Goal: Task Accomplishment & Management: Manage account settings

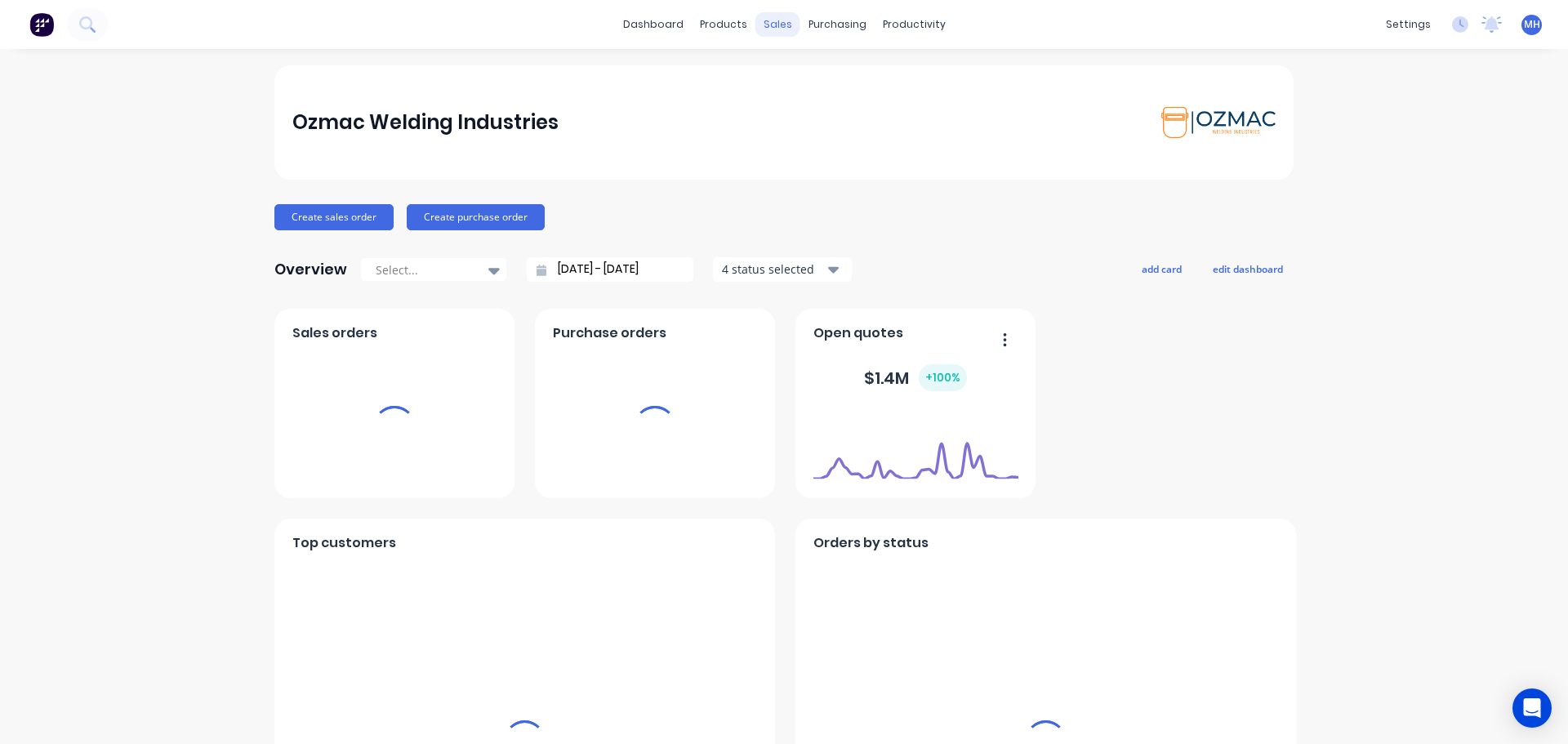
click at [776, 28] on div "sales" at bounding box center [777, 24] width 45 height 24
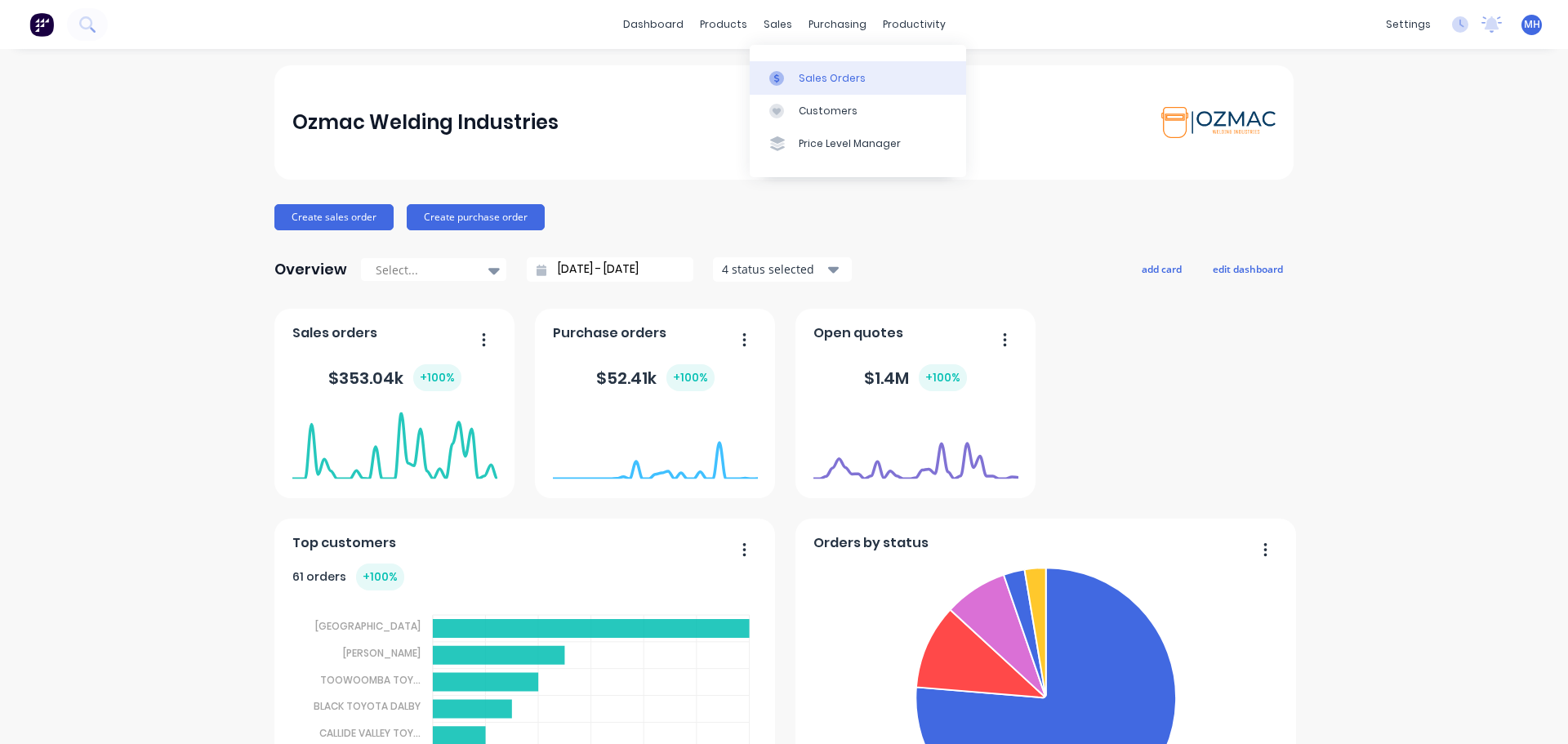
click at [796, 80] on link "Sales Orders" at bounding box center [858, 77] width 217 height 32
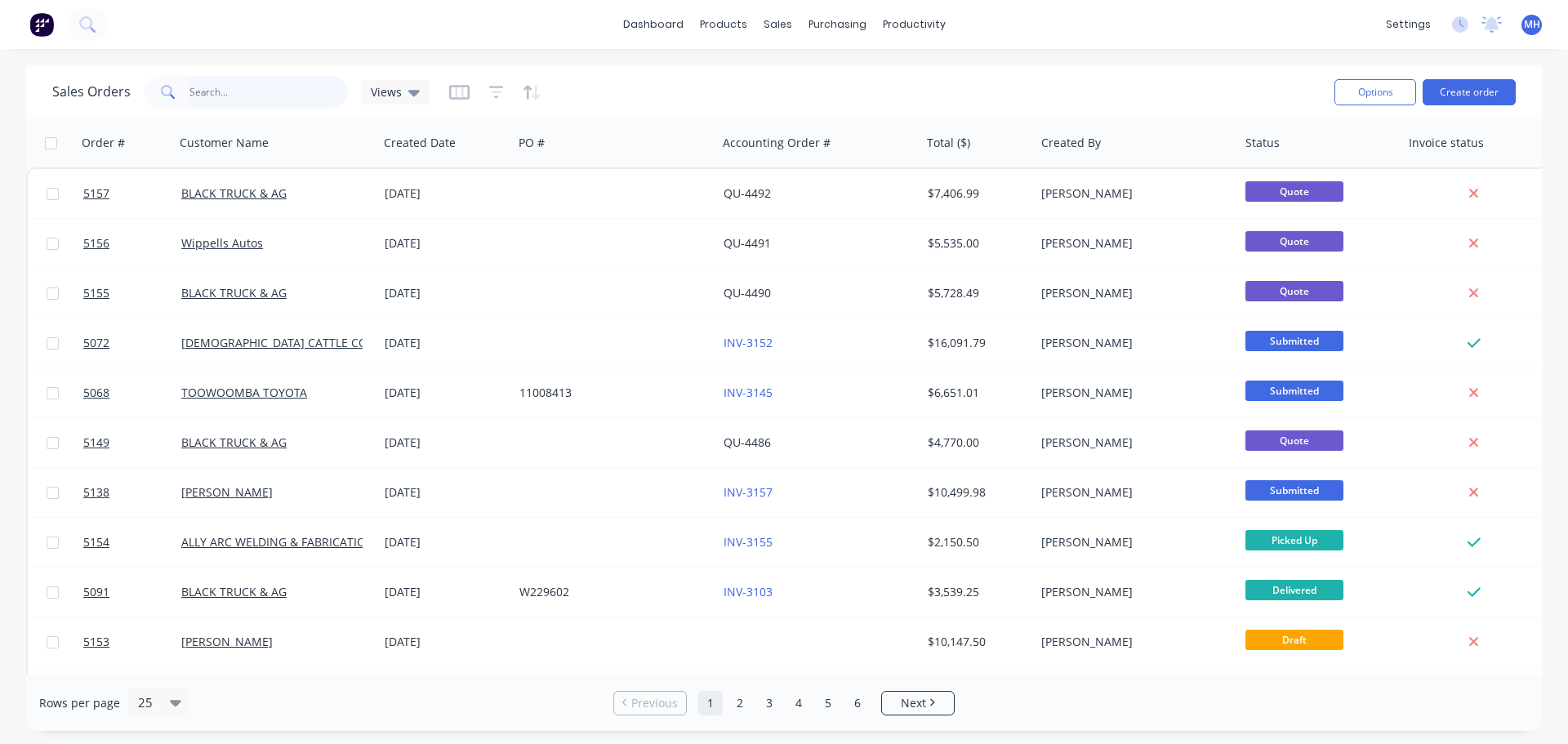
click at [301, 97] on input "text" at bounding box center [269, 92] width 159 height 32
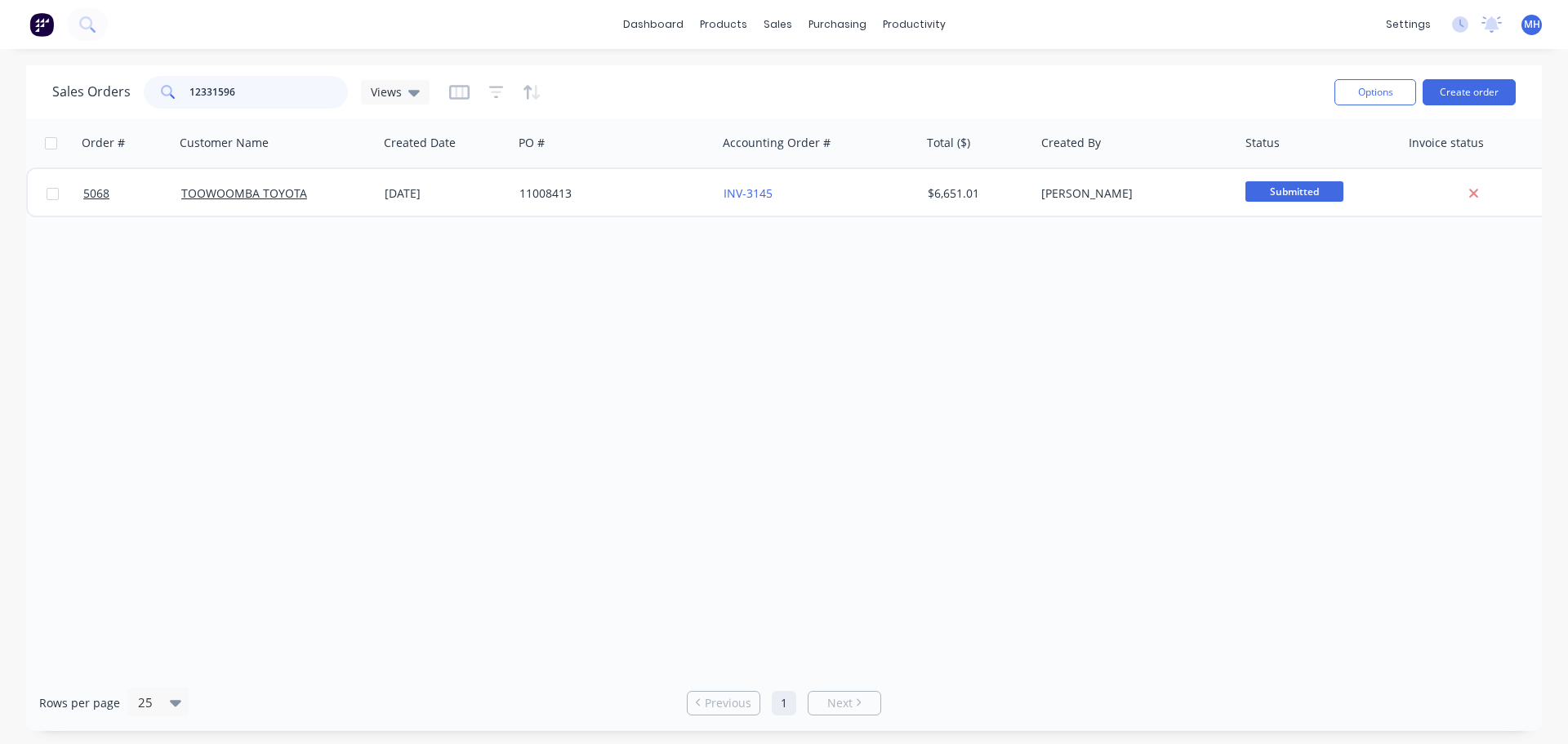
type input "12331596"
drag, startPoint x: 259, startPoint y: 98, endPoint x: 168, endPoint y: 98, distance: 91.0
click at [168, 98] on div "12331596" at bounding box center [246, 92] width 204 height 32
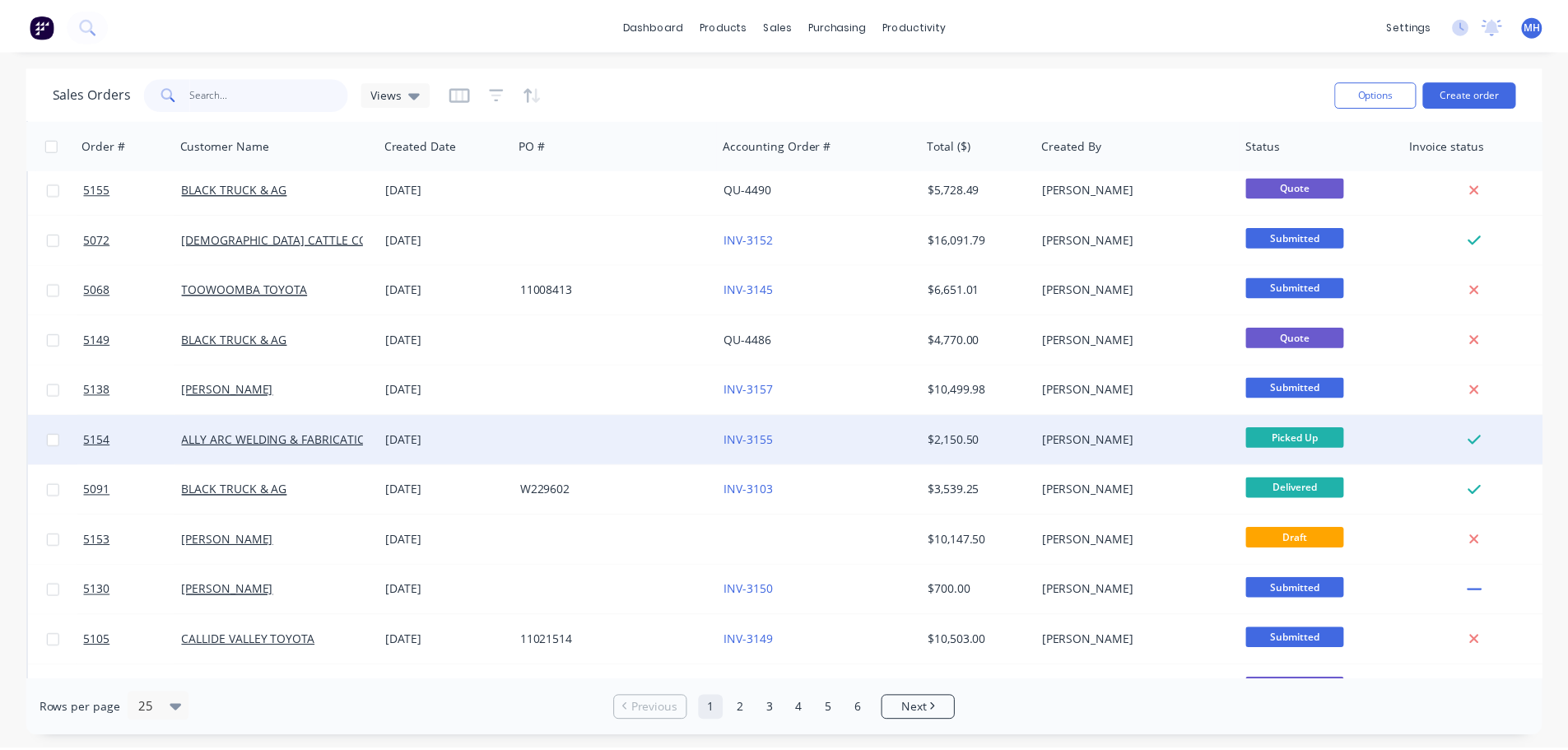
scroll to position [165, 0]
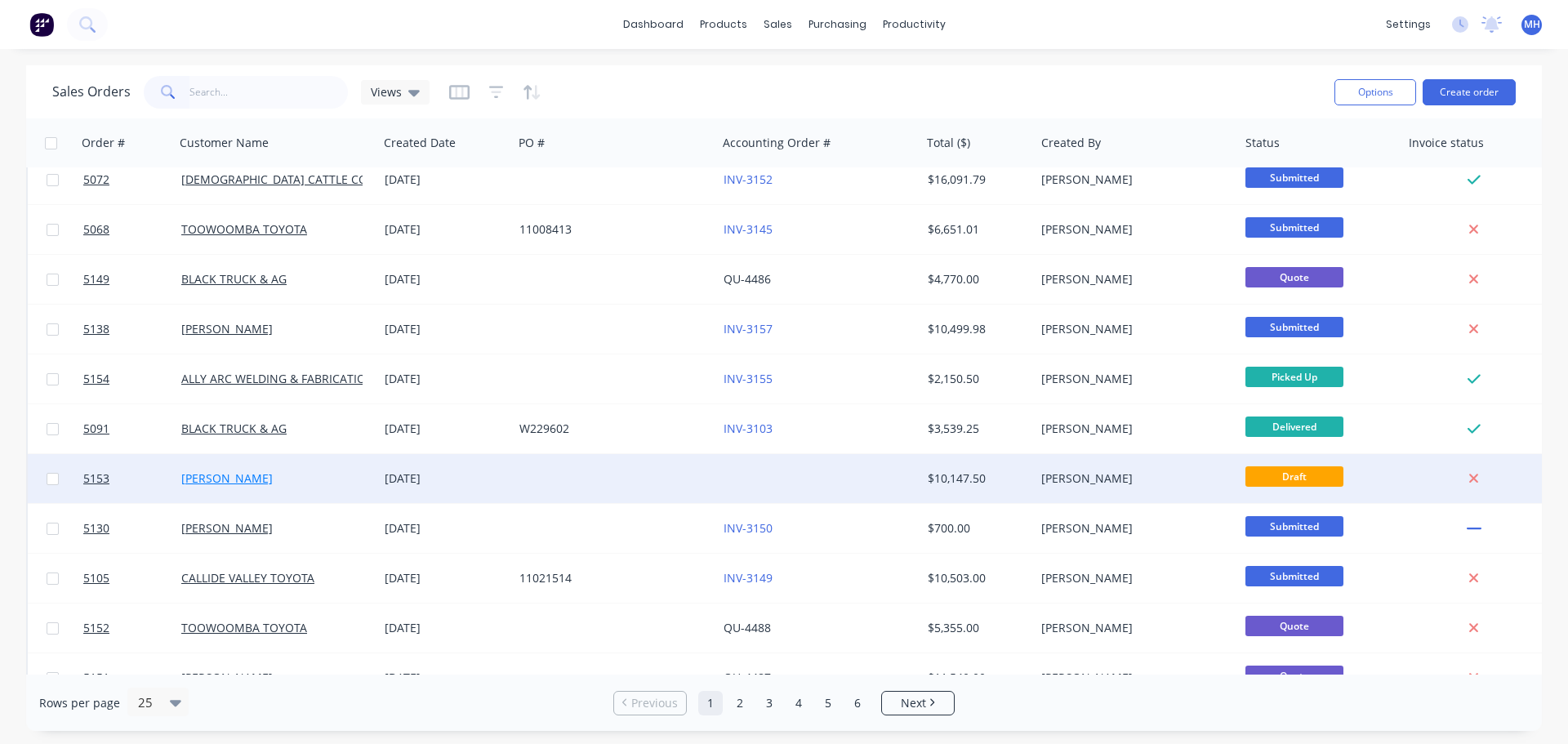
click at [233, 472] on link "Jeremy Jones" at bounding box center [227, 479] width 92 height 16
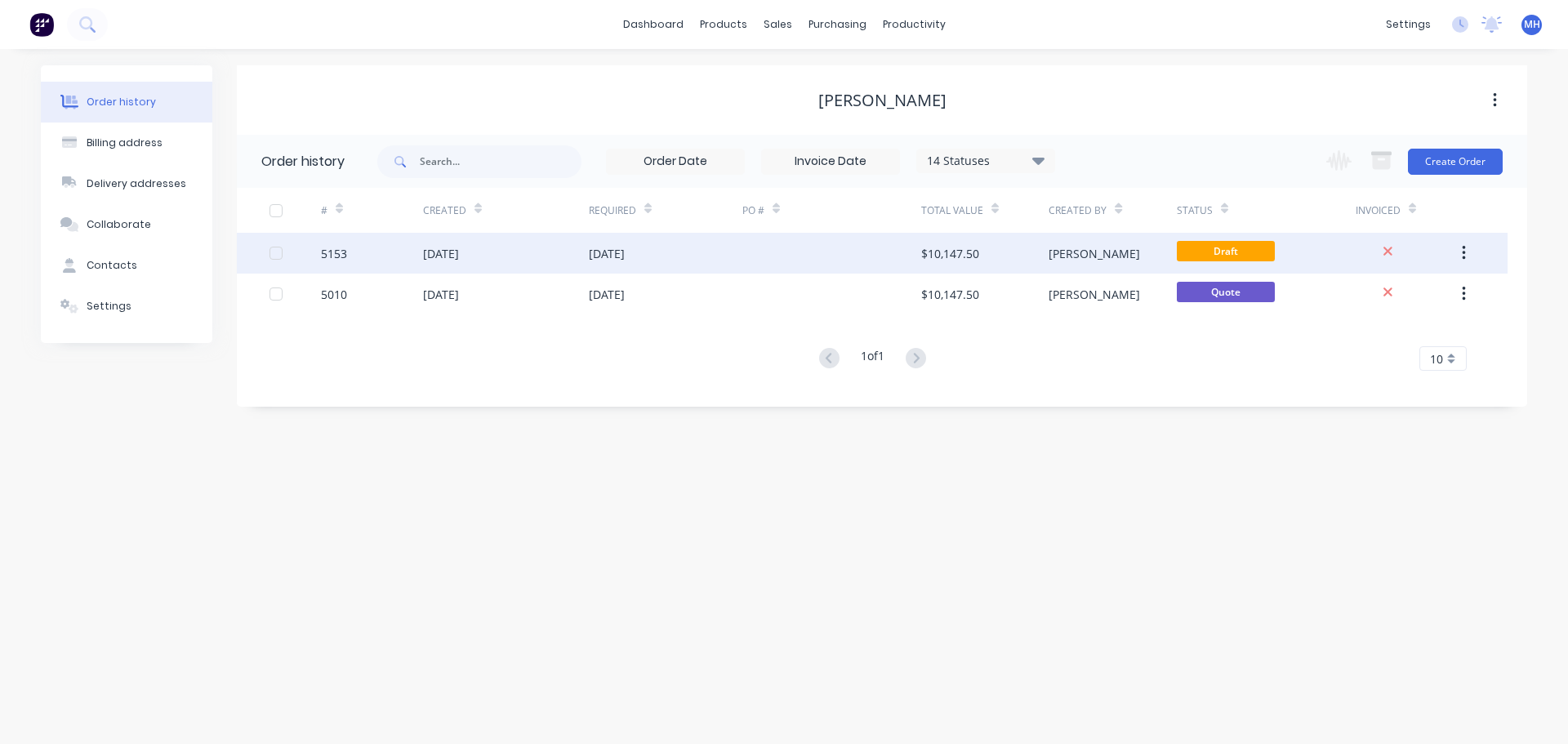
click at [1097, 253] on div "Katherine" at bounding box center [1095, 254] width 92 height 17
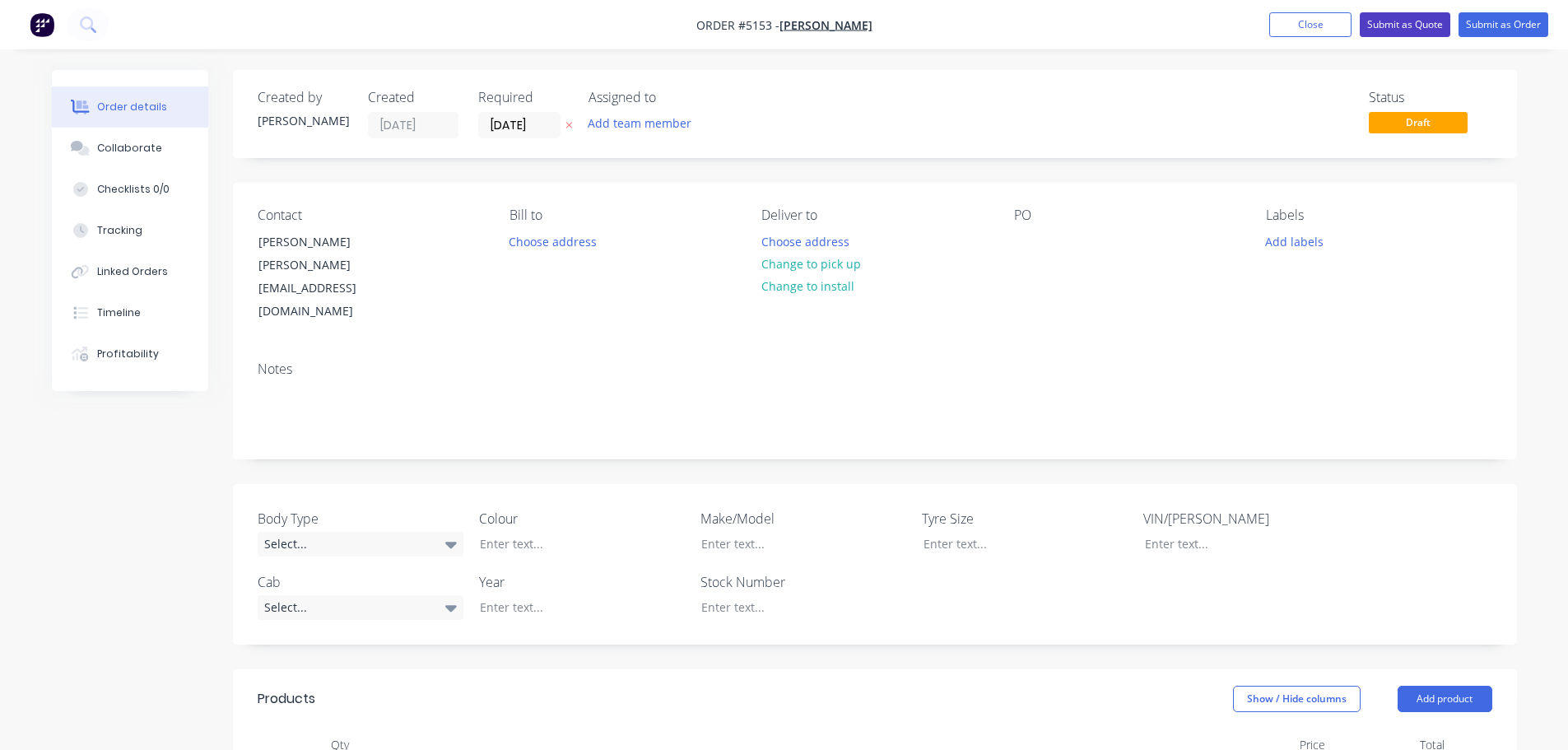
click at [1401, 25] on button "Submit as Quote" at bounding box center [1405, 25] width 91 height 25
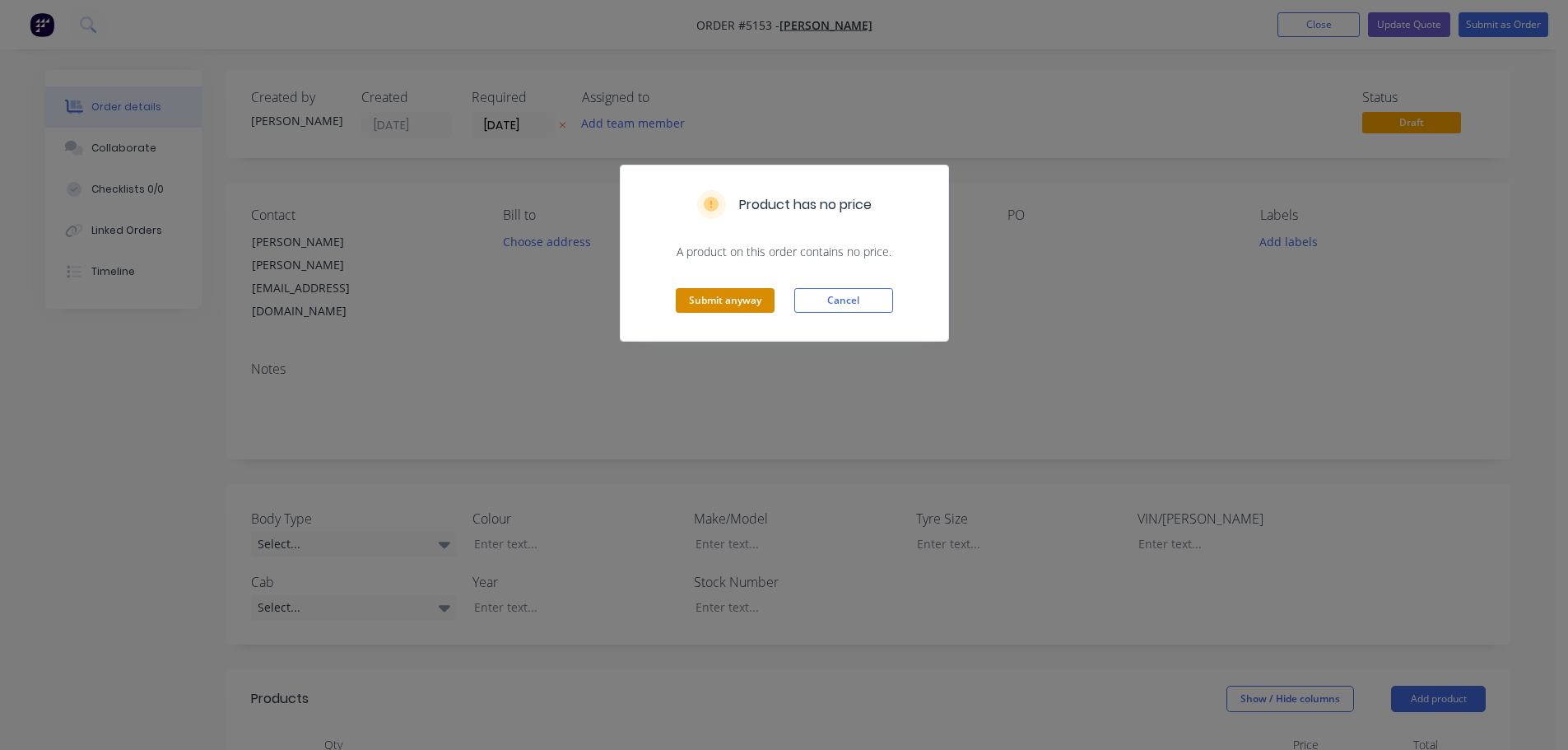
click at [732, 303] on button "Submit anyway" at bounding box center [725, 300] width 99 height 25
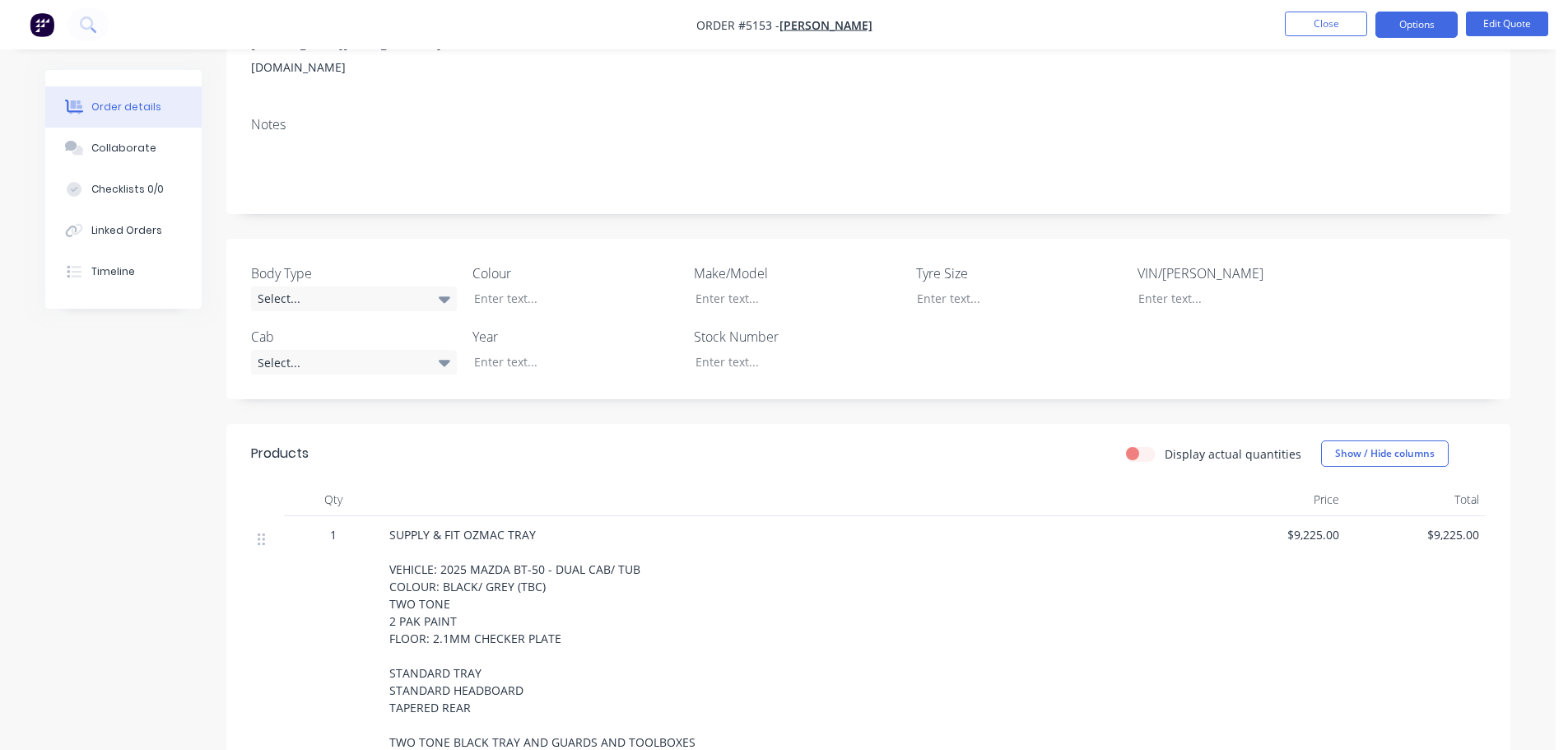
scroll to position [247, 0]
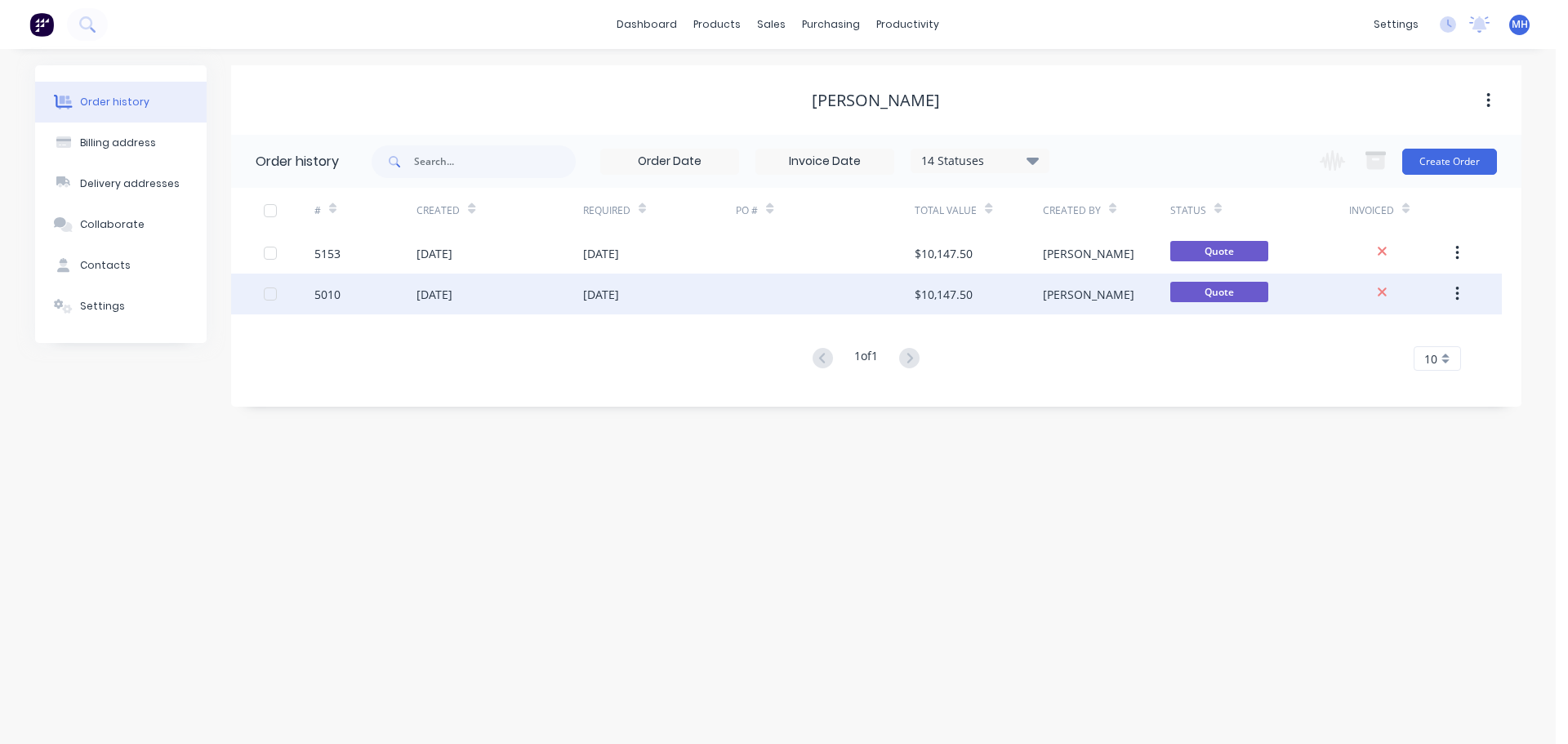
click at [587, 293] on div "11 Aug 2025" at bounding box center [601, 294] width 36 height 17
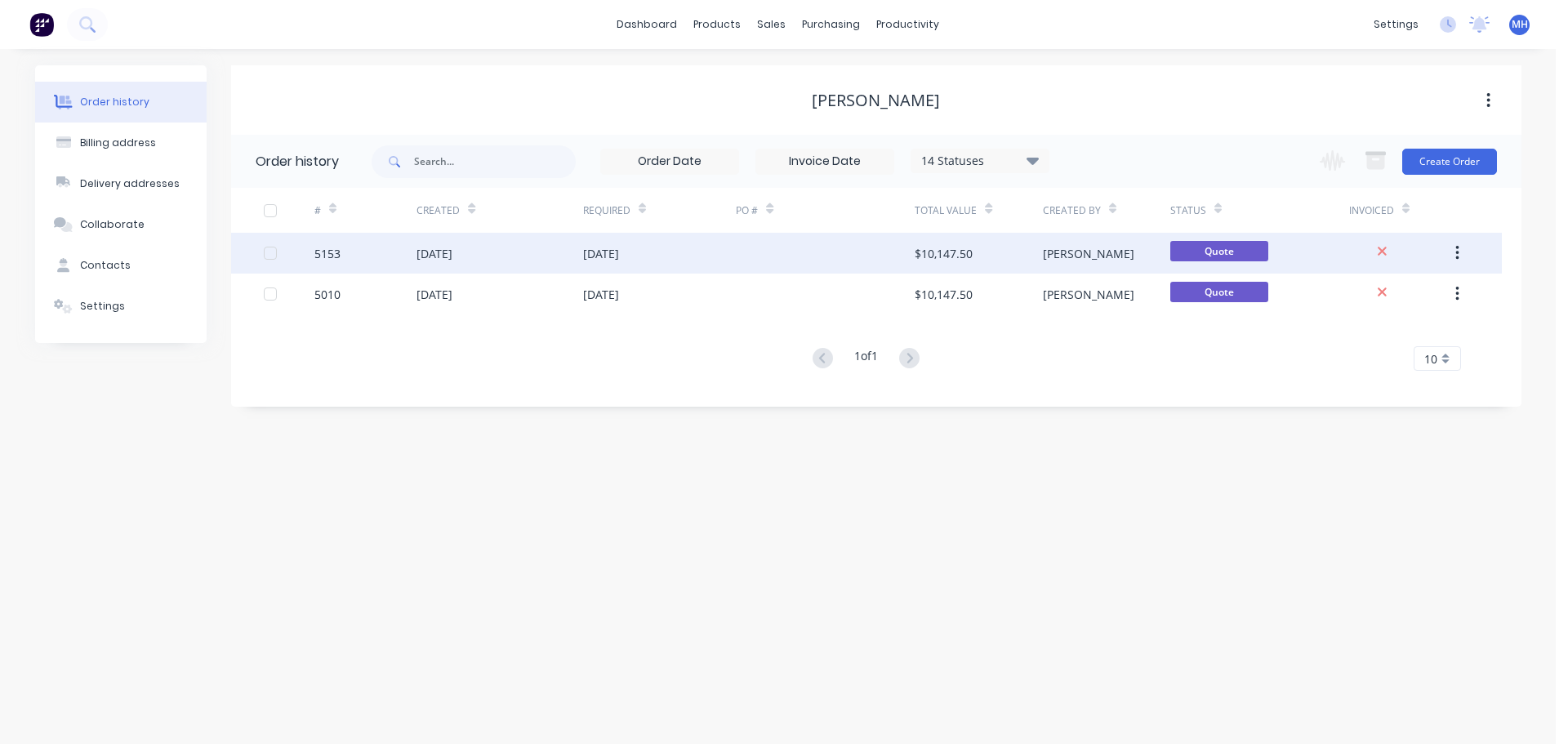
click at [615, 252] on div "05 Sep 2025" at bounding box center [601, 254] width 36 height 17
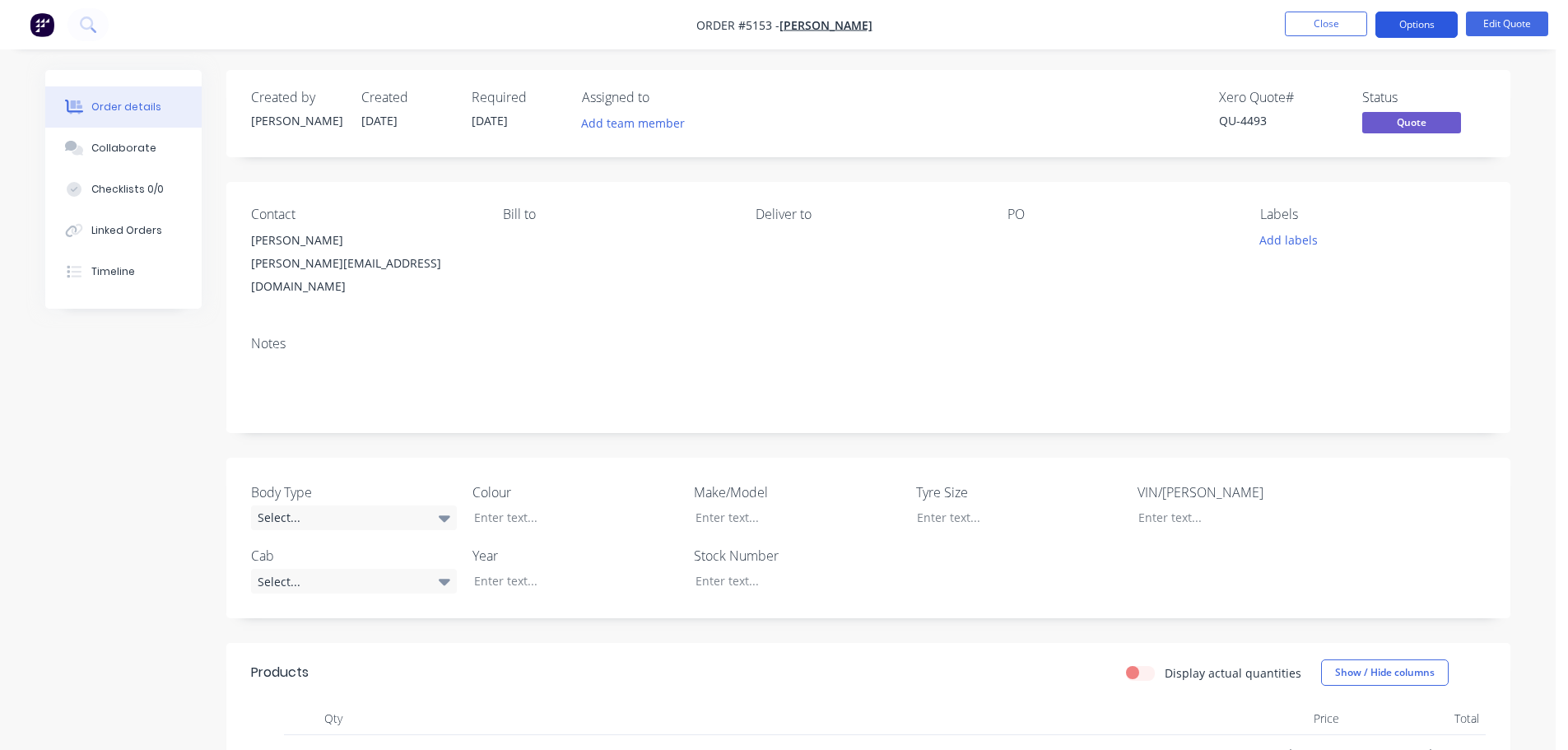
click at [1412, 21] on button "Options" at bounding box center [1417, 25] width 83 height 26
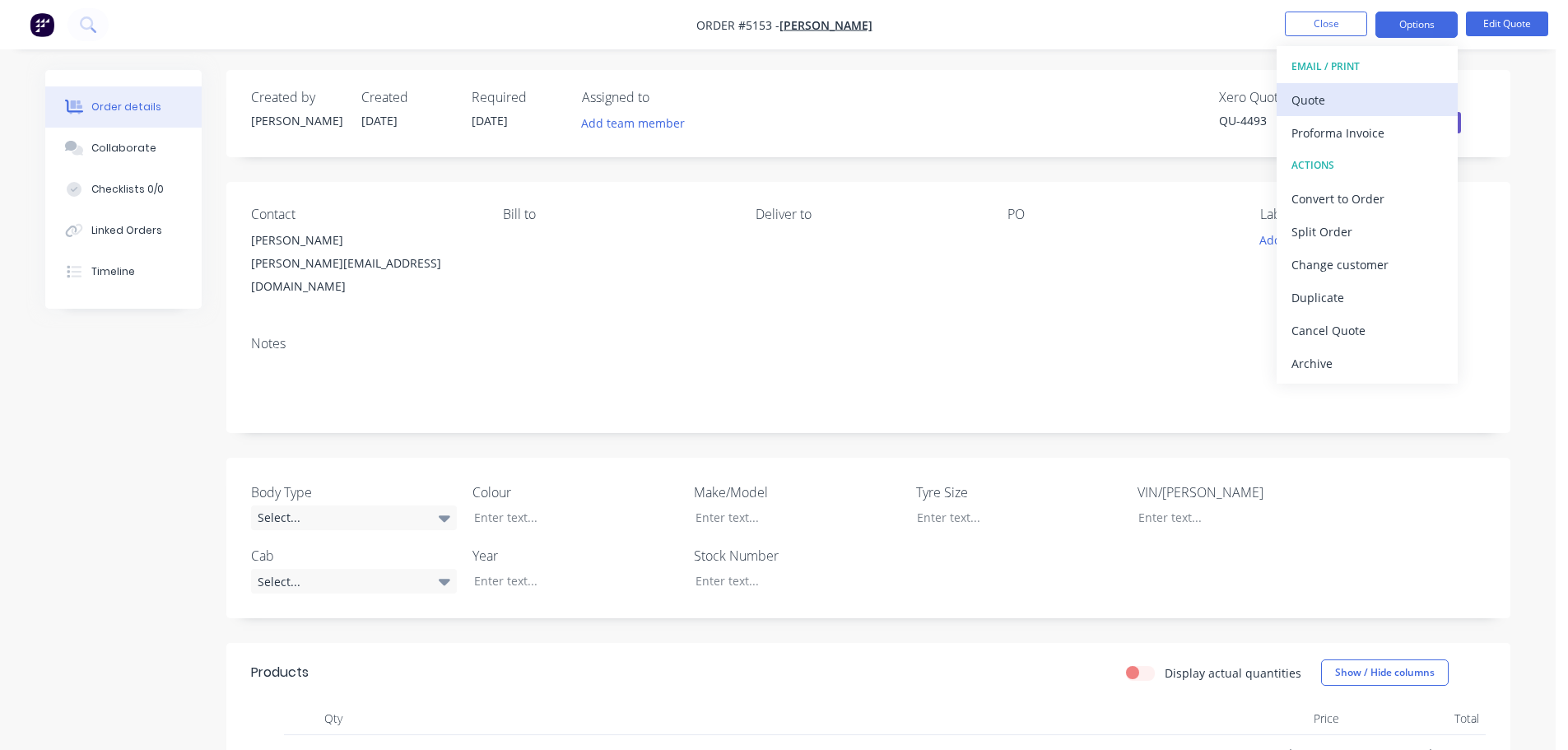
click at [1345, 104] on div "Quote" at bounding box center [1367, 99] width 151 height 24
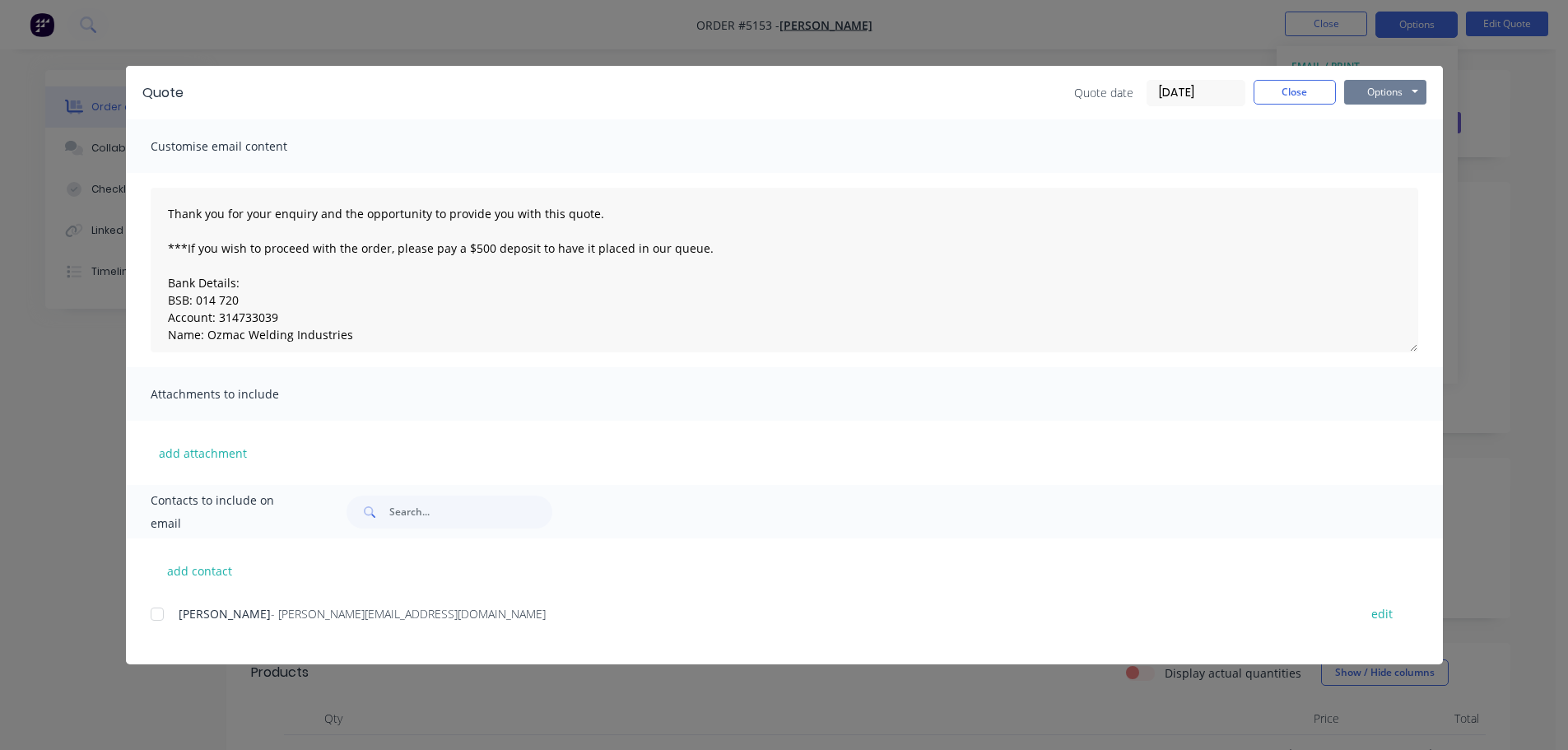
click at [1377, 97] on button "Options" at bounding box center [1386, 92] width 83 height 25
click at [1373, 144] on button "Print" at bounding box center [1397, 148] width 106 height 27
click at [1314, 95] on button "Close" at bounding box center [1295, 92] width 83 height 25
